Goal: Navigation & Orientation: Go to known website

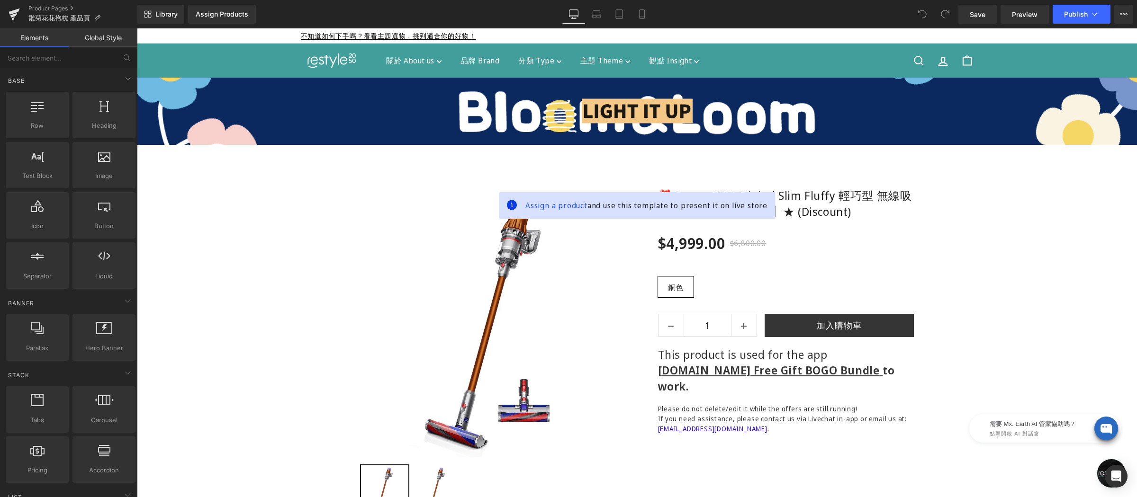
scroll to position [7, 0]
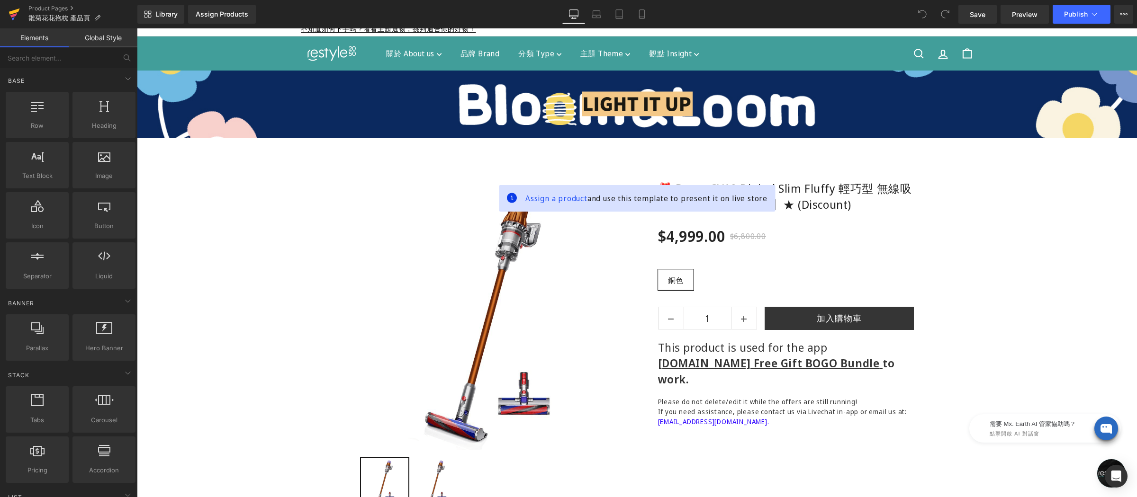
click at [12, 11] on icon at bounding box center [14, 12] width 11 height 6
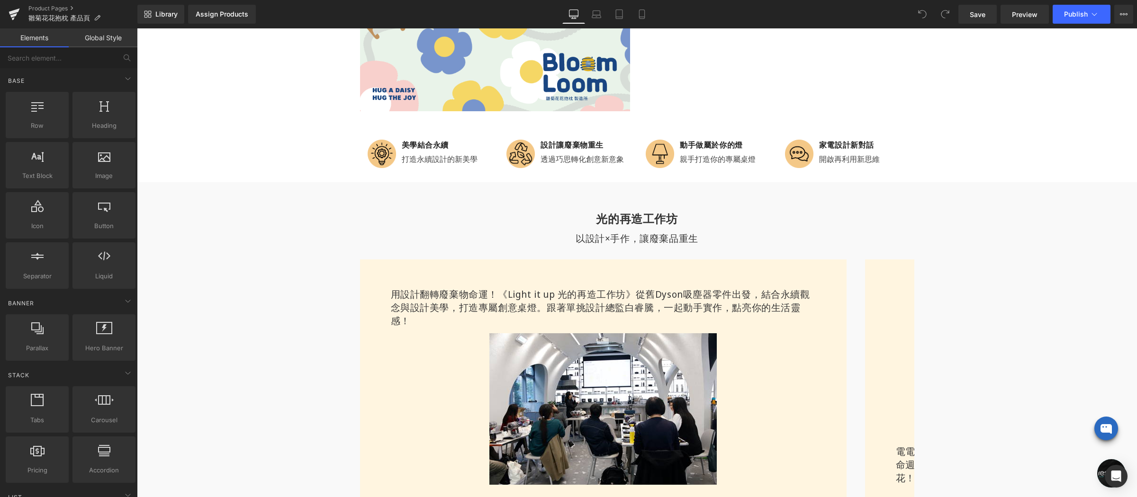
scroll to position [534, 0]
